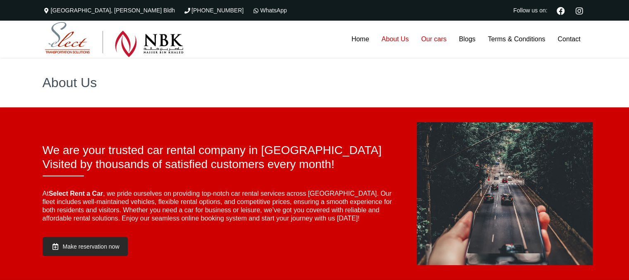
click at [434, 41] on link "Our cars" at bounding box center [434, 39] width 38 height 37
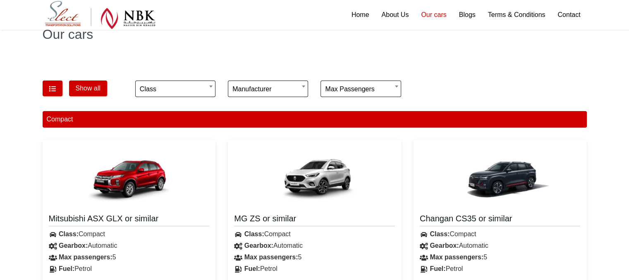
scroll to position [83, 0]
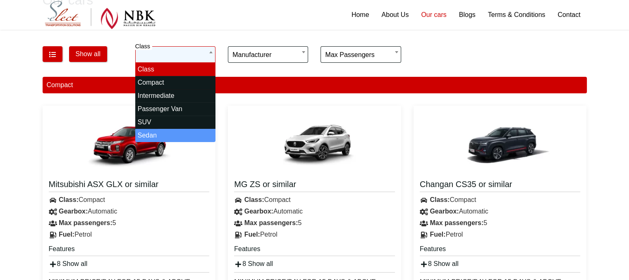
select select "*"
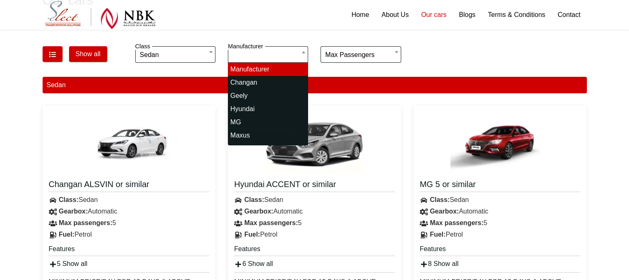
drag, startPoint x: 260, startPoint y: 120, endPoint x: 278, endPoint y: 120, distance: 17.8
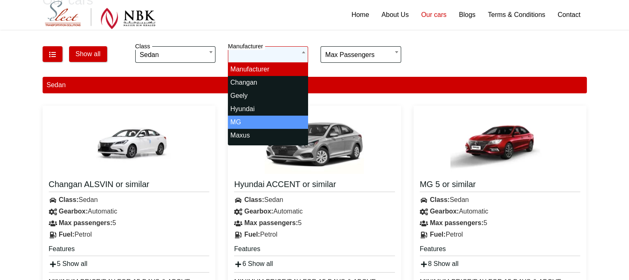
select select "*"
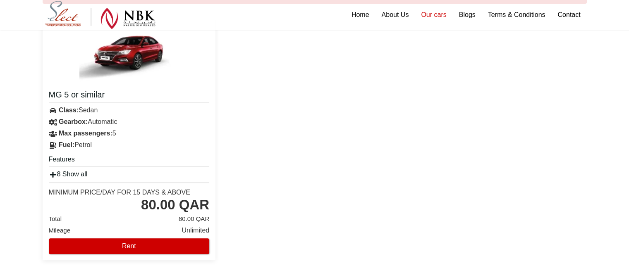
scroll to position [207, 0]
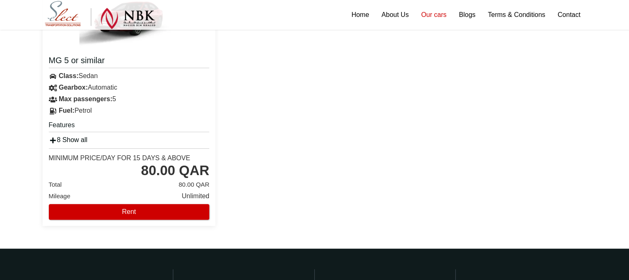
click at [74, 138] on link "8 Show all" at bounding box center [68, 139] width 39 height 7
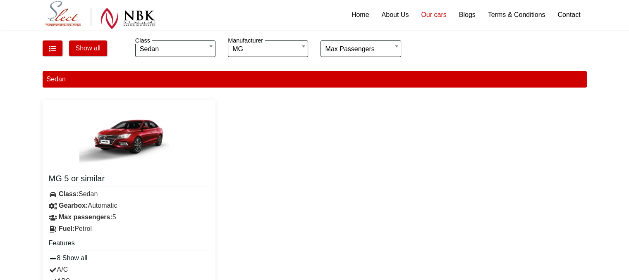
scroll to position [83, 0]
